Goal: Find specific fact: Find specific fact

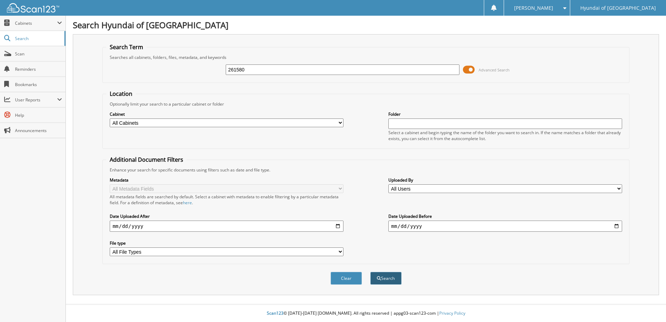
type input "261580"
click at [387, 276] on button "Search" at bounding box center [386, 278] width 31 height 13
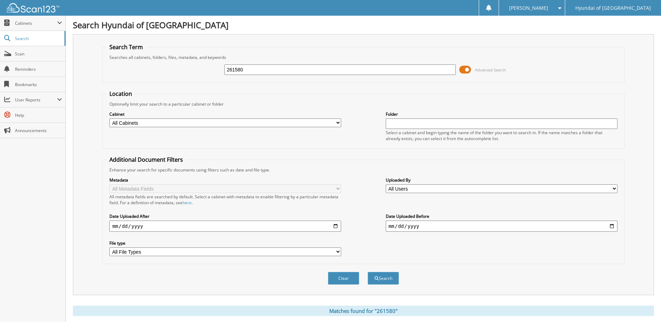
click at [468, 71] on span at bounding box center [465, 69] width 12 height 10
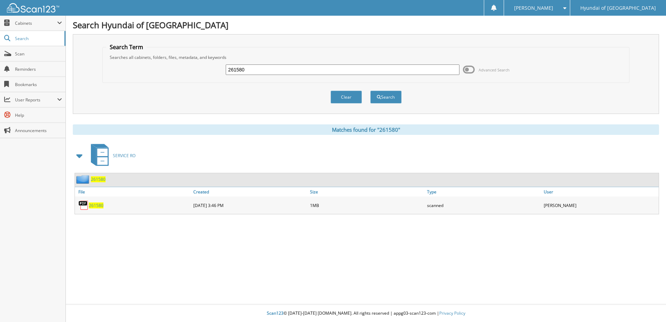
click at [98, 207] on span "261580" at bounding box center [96, 206] width 15 height 6
